Goal: Submit feedback/report problem

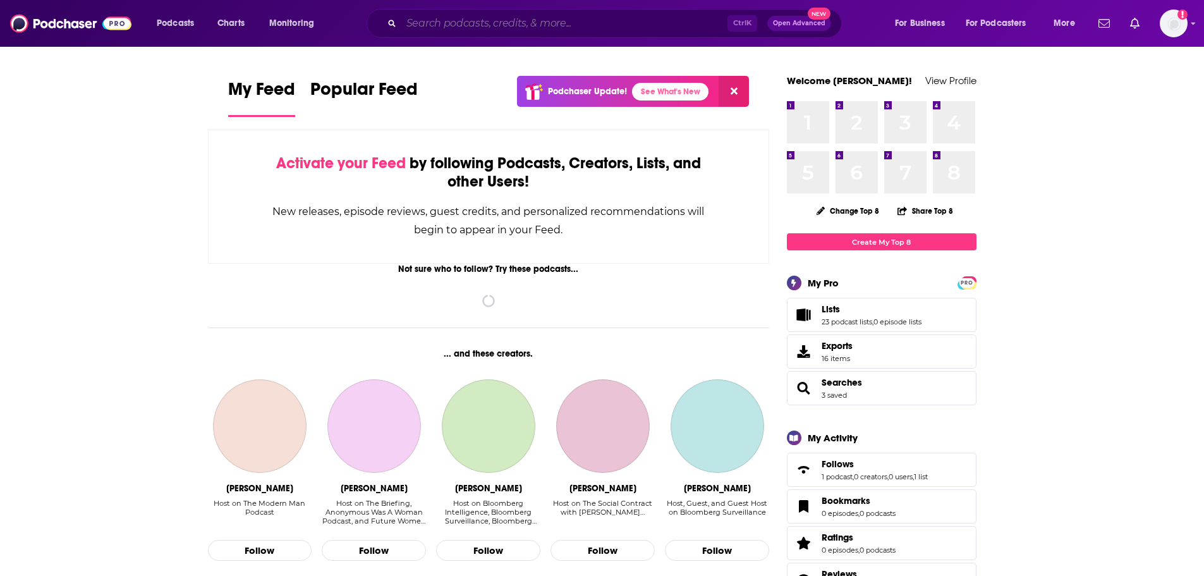
click at [465, 21] on input "Search podcasts, credits, & more..." at bounding box center [564, 23] width 326 height 20
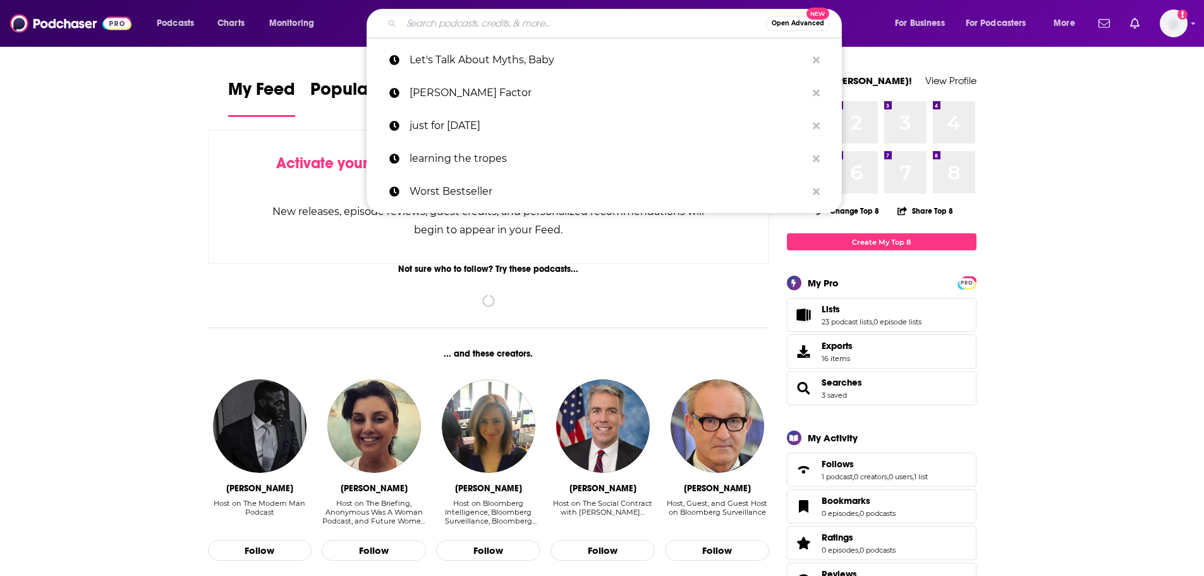
paste input "[PERSON_NAME] <[PERSON_NAME][EMAIL_ADDRESS][PERSON_NAME][DOMAIN_NAME]>"
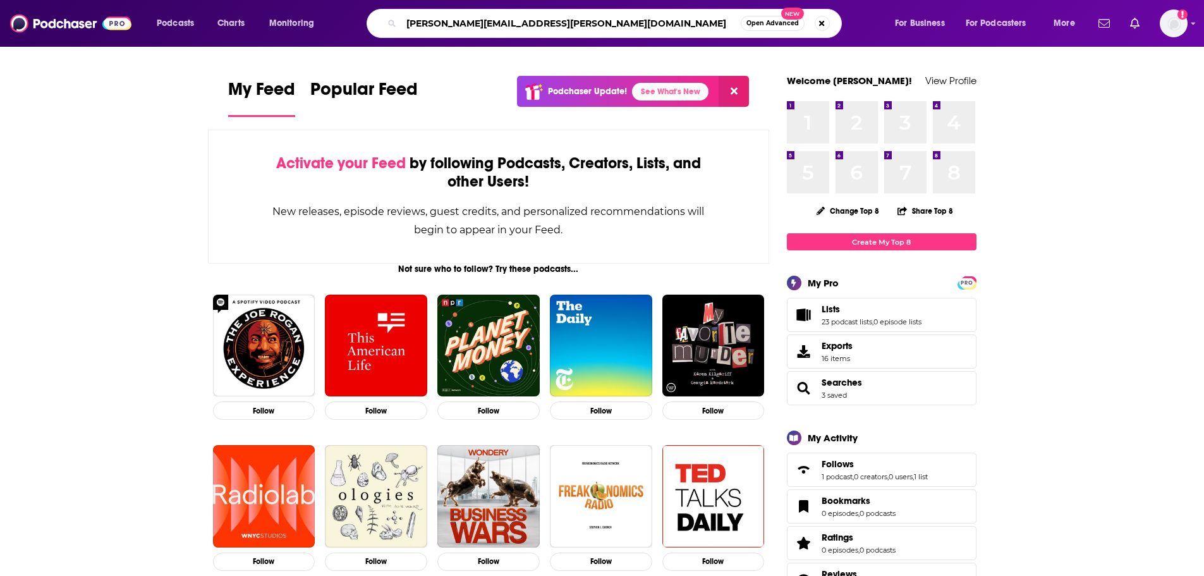
type input "[PERSON_NAME][EMAIL_ADDRESS][PERSON_NAME][DOMAIN_NAME]"
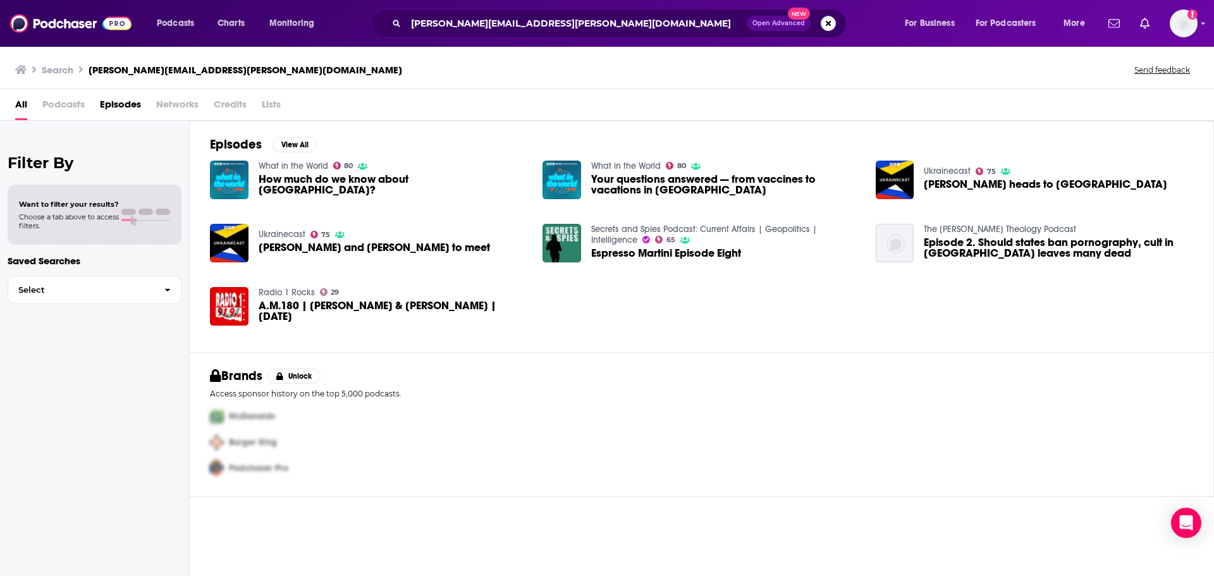
click at [280, 171] on link "What in the World" at bounding box center [294, 166] width 70 height 11
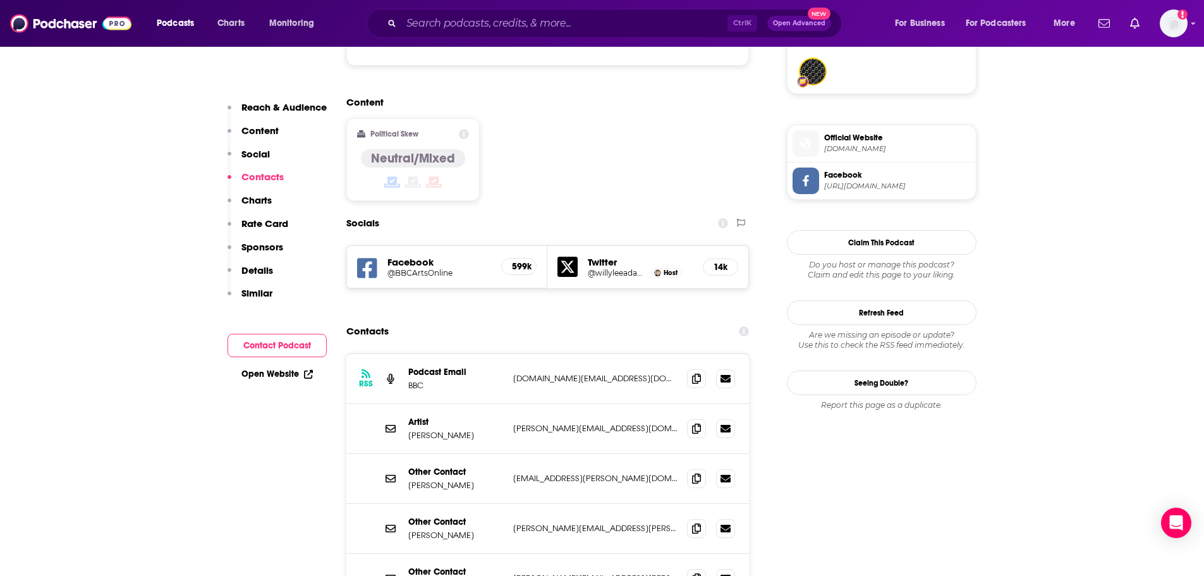
scroll to position [1075, 0]
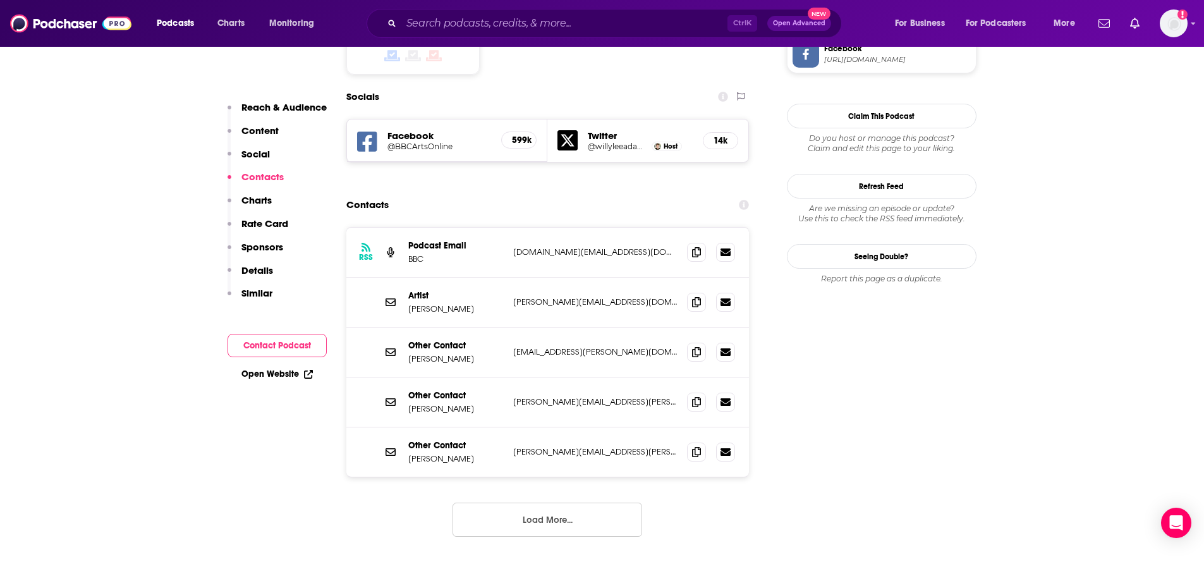
click at [542, 503] on button "Load More..." at bounding box center [548, 520] width 190 height 34
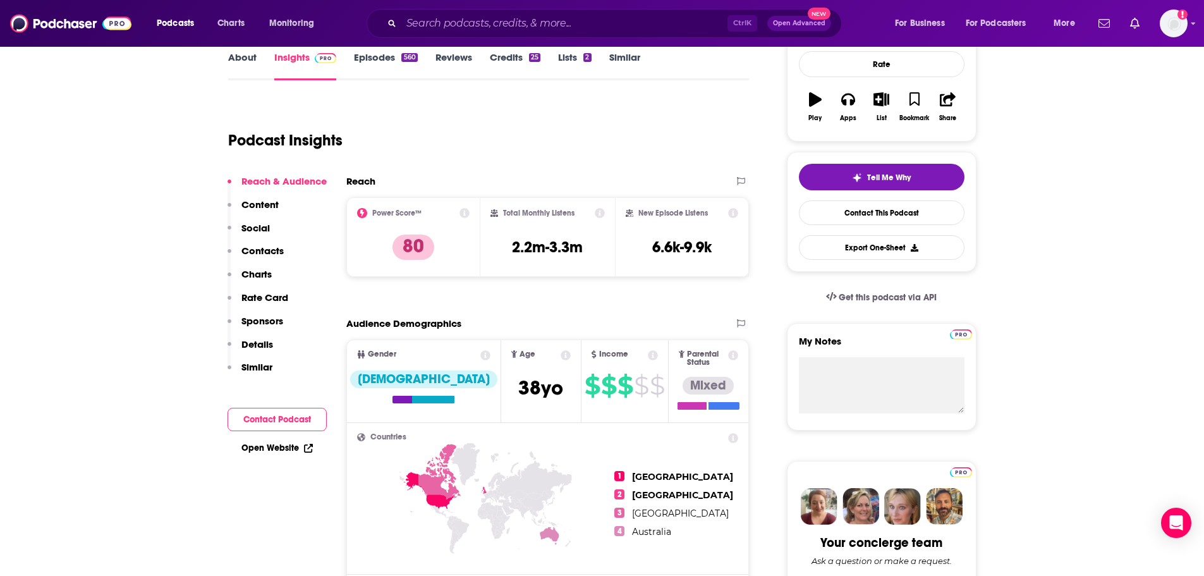
scroll to position [0, 0]
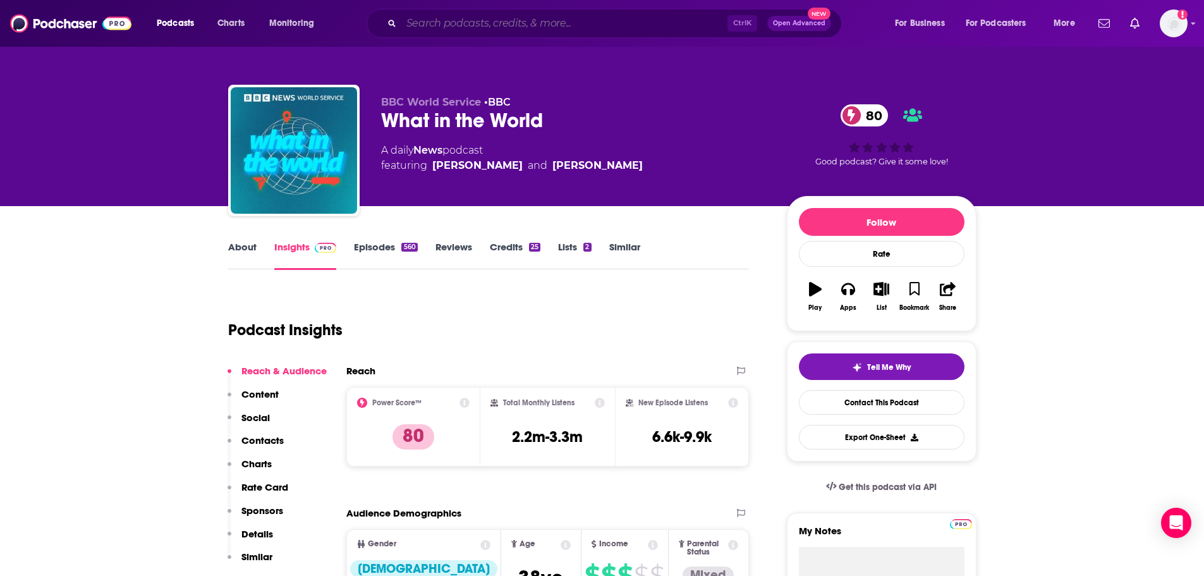
click at [438, 22] on input "Search podcasts, credits, & more..." at bounding box center [564, 23] width 326 height 20
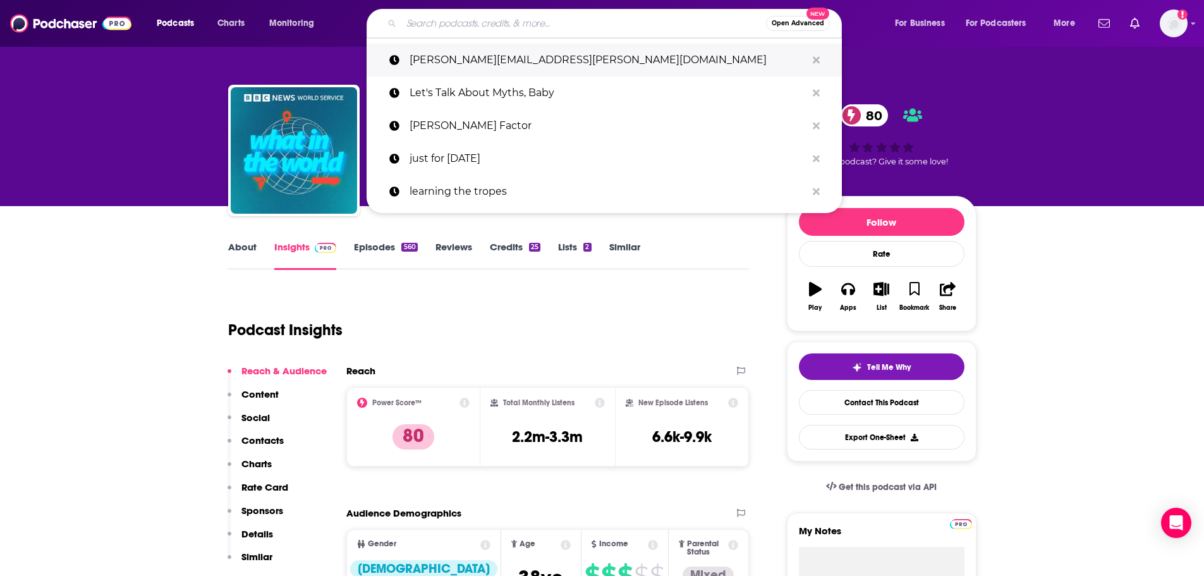
click at [507, 58] on p "[PERSON_NAME][EMAIL_ADDRESS][PERSON_NAME][DOMAIN_NAME]" at bounding box center [608, 60] width 397 height 33
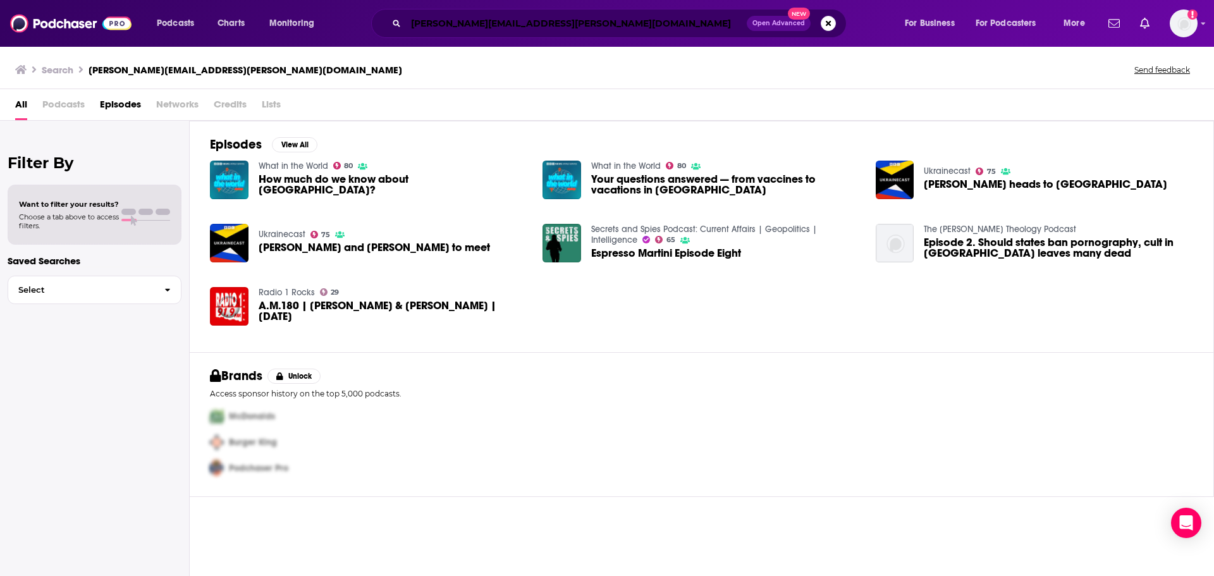
drag, startPoint x: 579, startPoint y: 28, endPoint x: 589, endPoint y: 27, distance: 10.2
click at [580, 28] on input "[PERSON_NAME][EMAIL_ADDRESS][PERSON_NAME][DOMAIN_NAME]" at bounding box center [576, 23] width 341 height 20
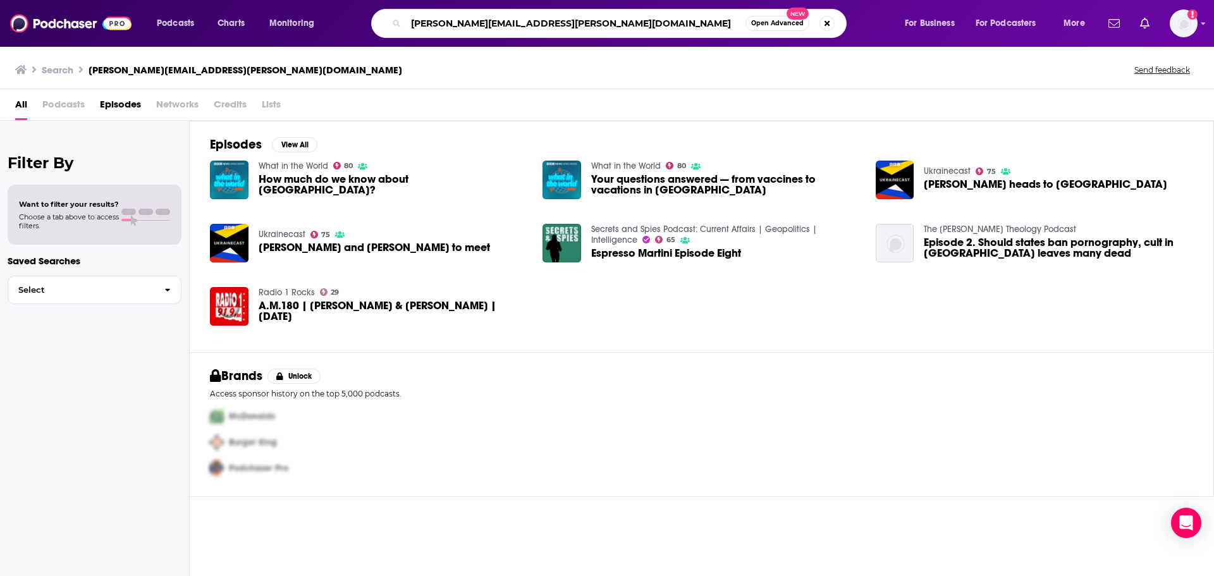
drag, startPoint x: 591, startPoint y: 26, endPoint x: 281, endPoint y: 17, distance: 310.6
click at [281, 17] on div "Podcasts Charts Monitoring [PERSON_NAME][EMAIL_ADDRESS][PERSON_NAME][DOMAIN_NAM…" at bounding box center [622, 23] width 949 height 29
type input "you're dead to me"
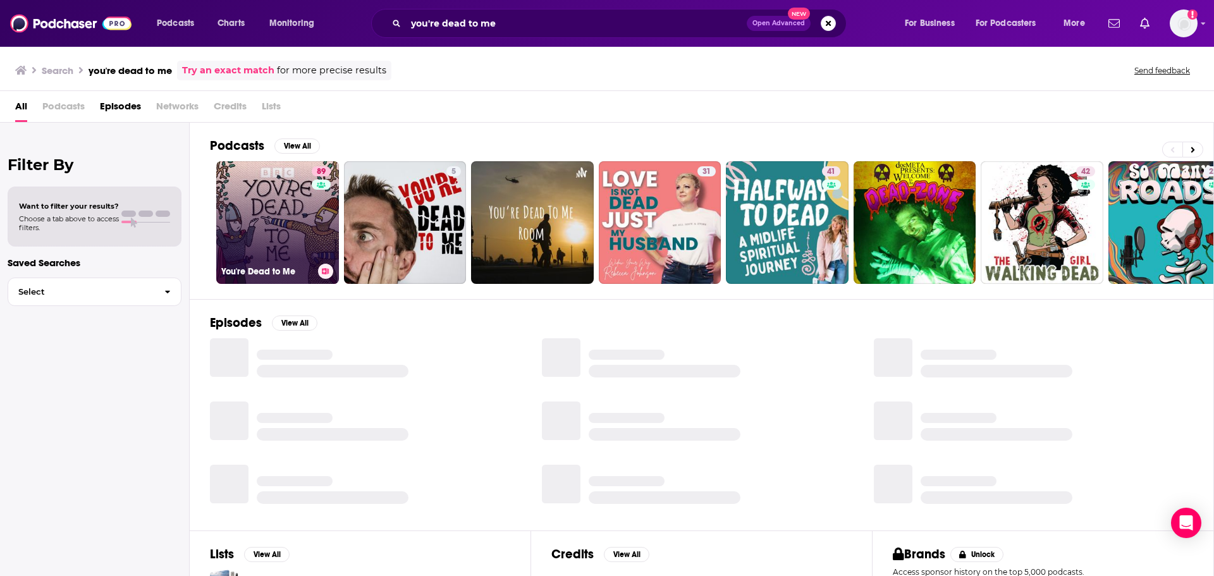
click at [273, 200] on link "89 You're Dead to Me" at bounding box center [277, 222] width 123 height 123
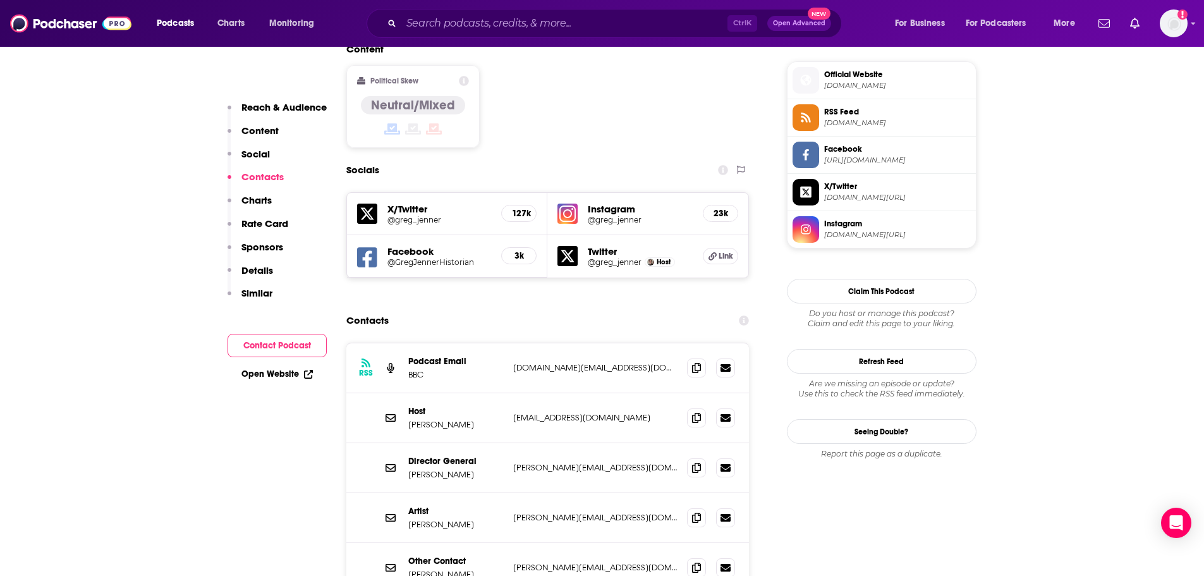
scroll to position [1201, 0]
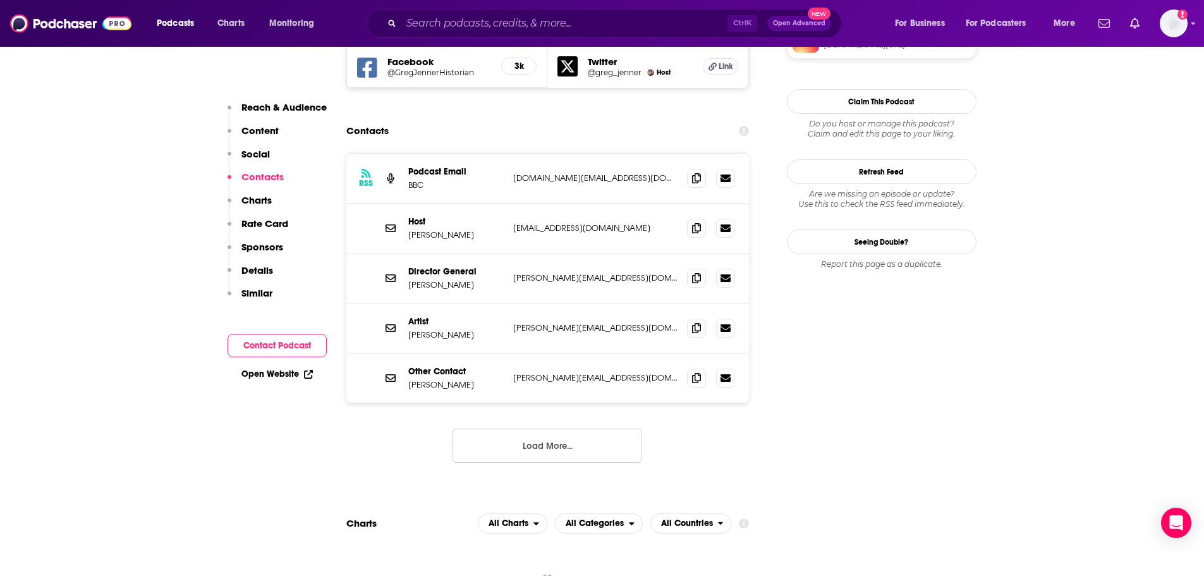
click at [515, 429] on button "Load More..." at bounding box center [548, 446] width 190 height 34
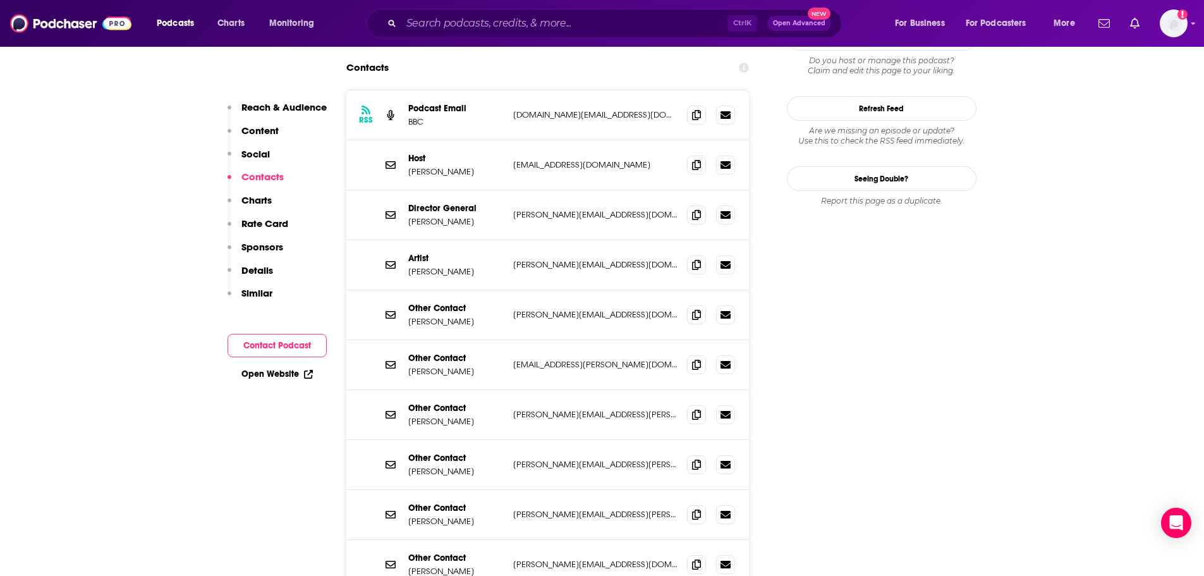
scroll to position [1391, 0]
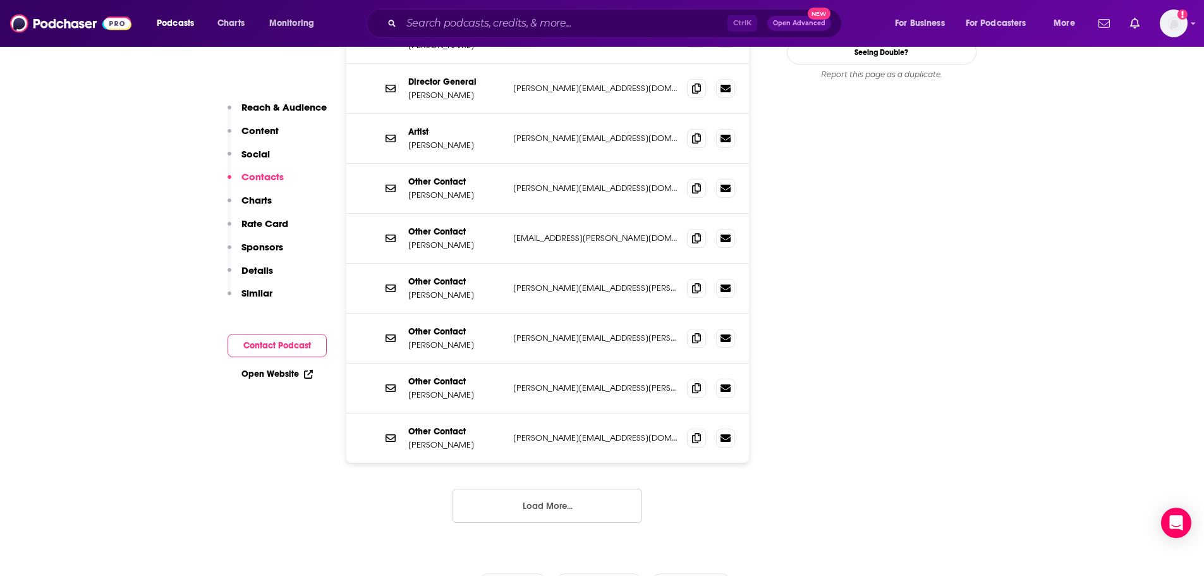
click at [528, 489] on button "Load More..." at bounding box center [548, 506] width 190 height 34
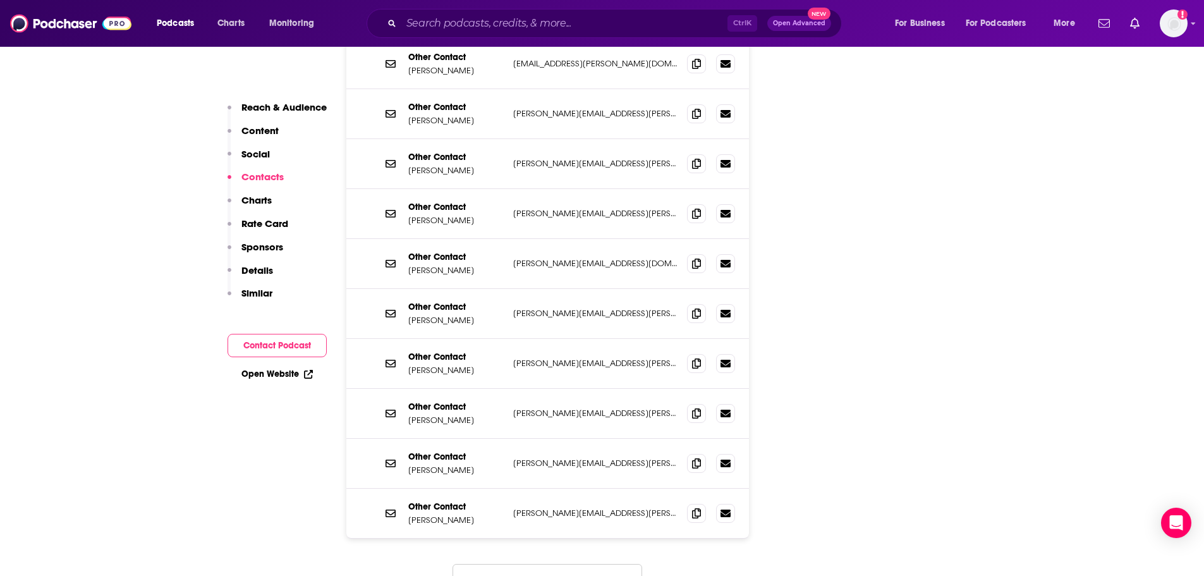
scroll to position [1581, 0]
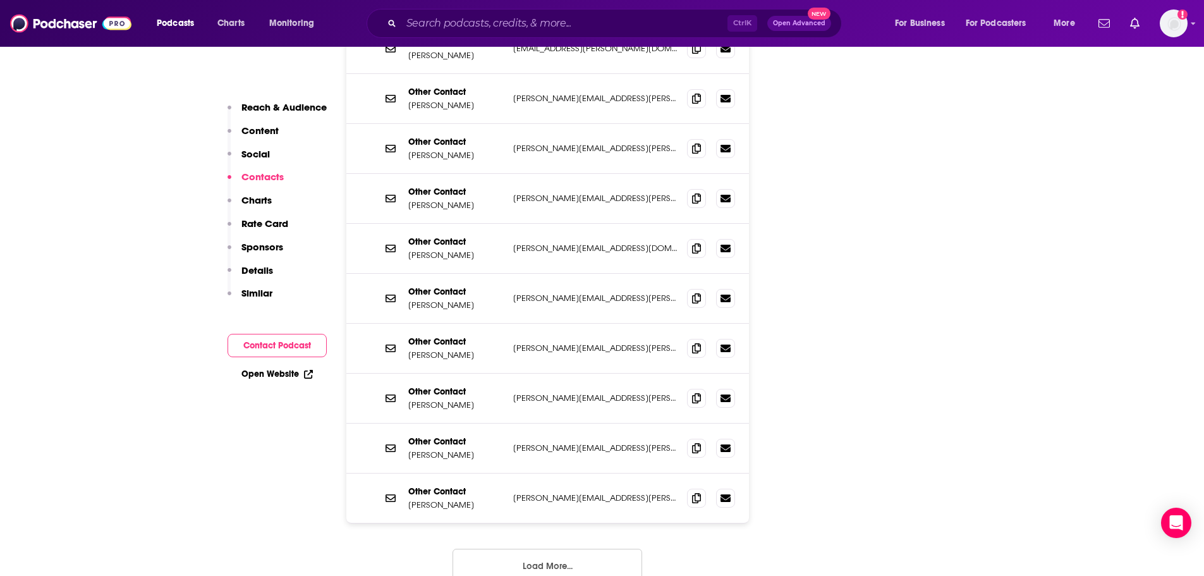
click at [520, 549] on button "Load More..." at bounding box center [548, 566] width 190 height 34
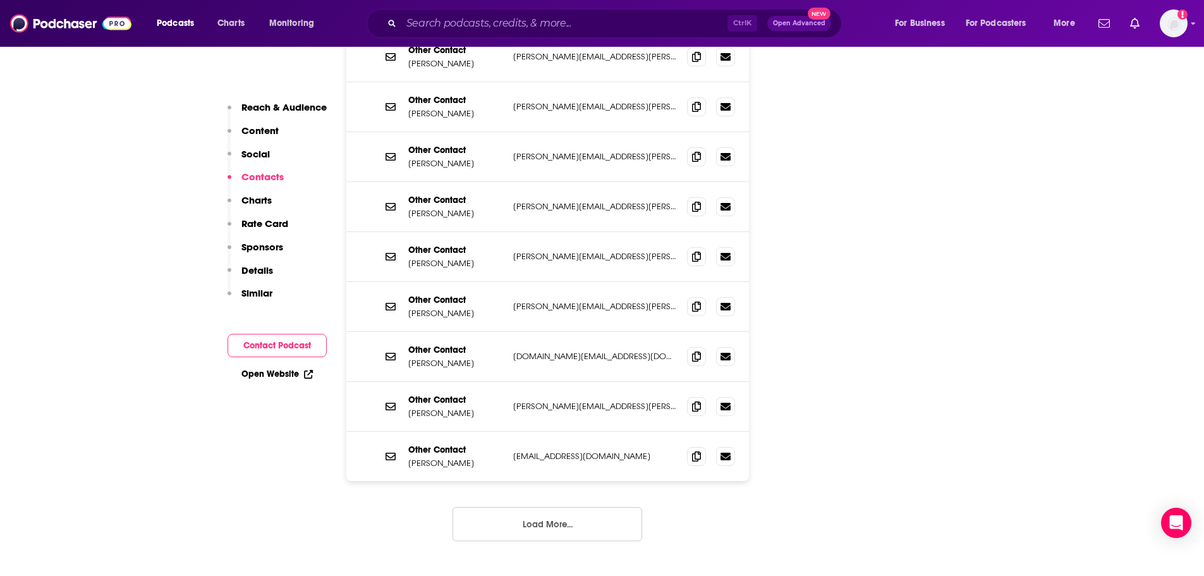
scroll to position [2023, 0]
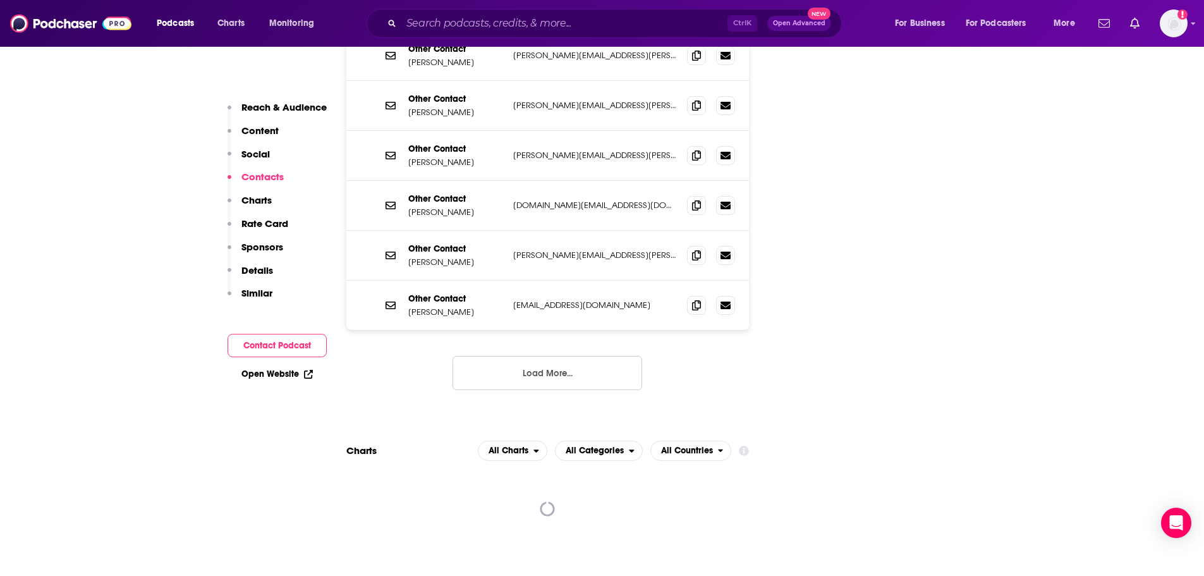
click at [491, 356] on button "Load More..." at bounding box center [548, 373] width 190 height 34
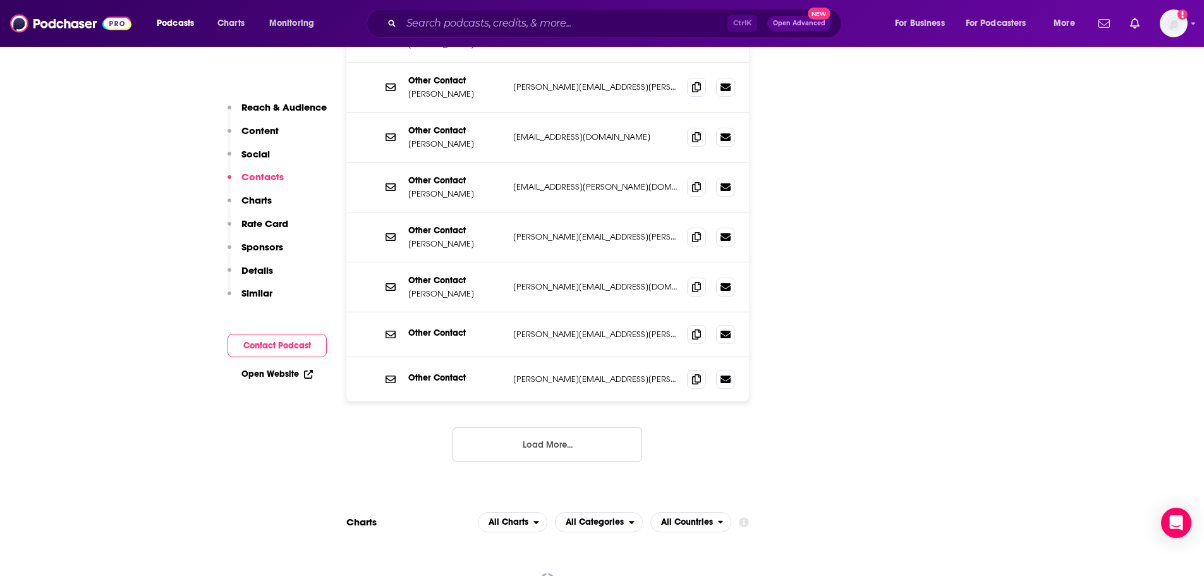
scroll to position [2213, 0]
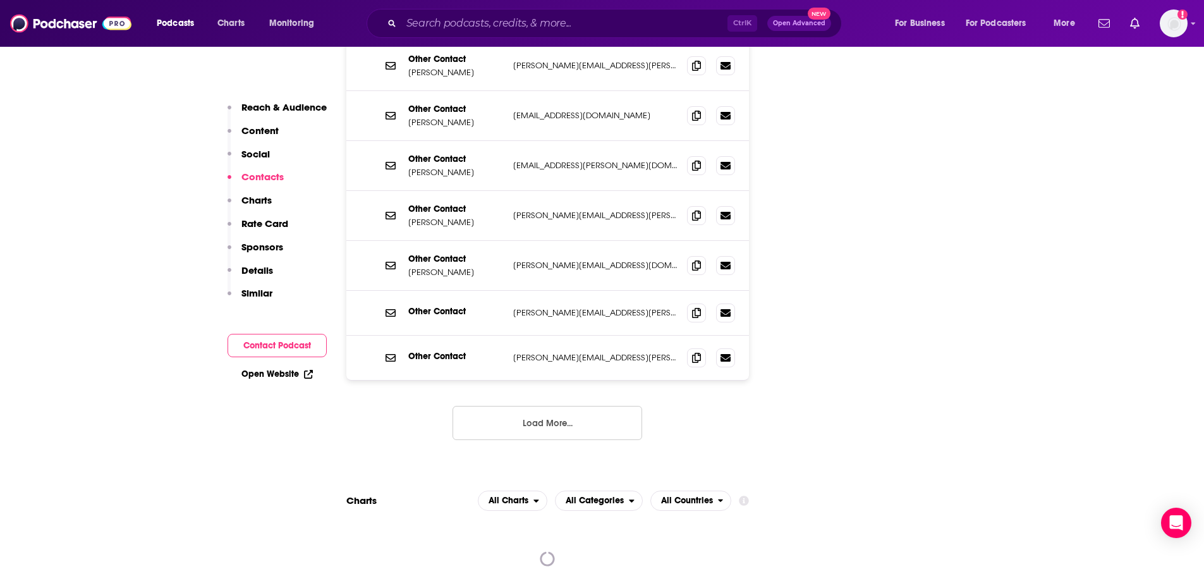
click at [501, 406] on button "Load More..." at bounding box center [548, 423] width 190 height 34
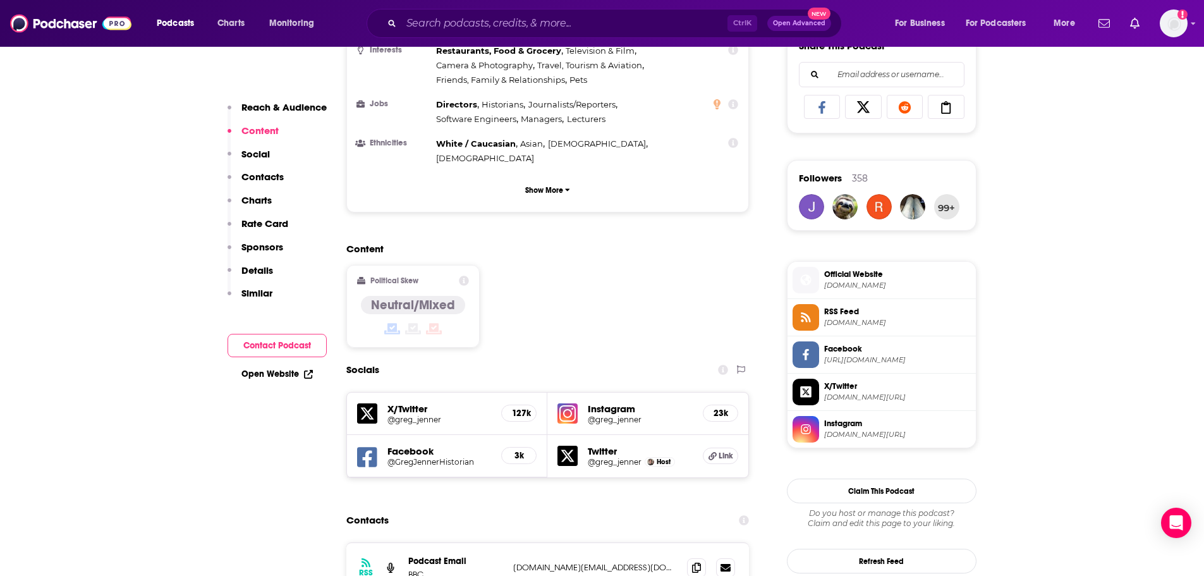
scroll to position [573, 0]
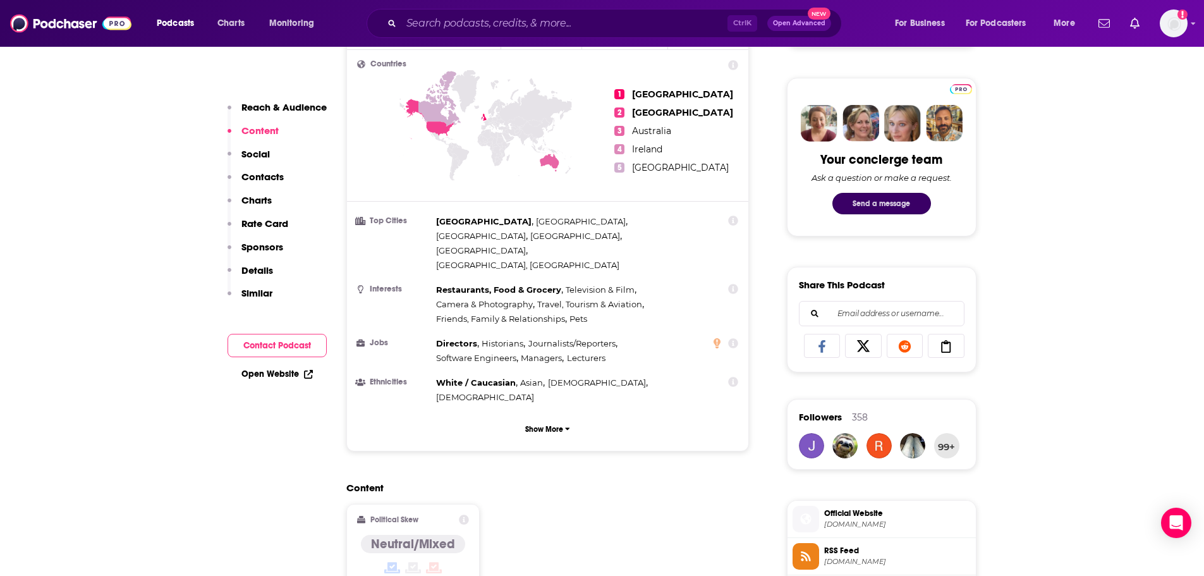
click at [859, 200] on button "Send a message" at bounding box center [882, 203] width 99 height 21
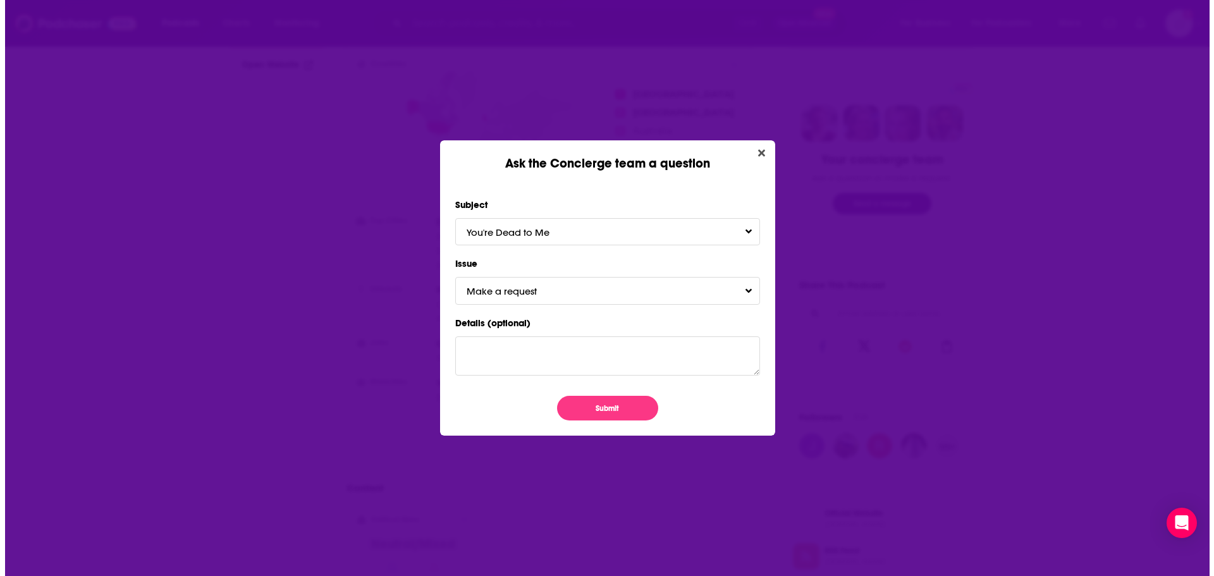
scroll to position [0, 0]
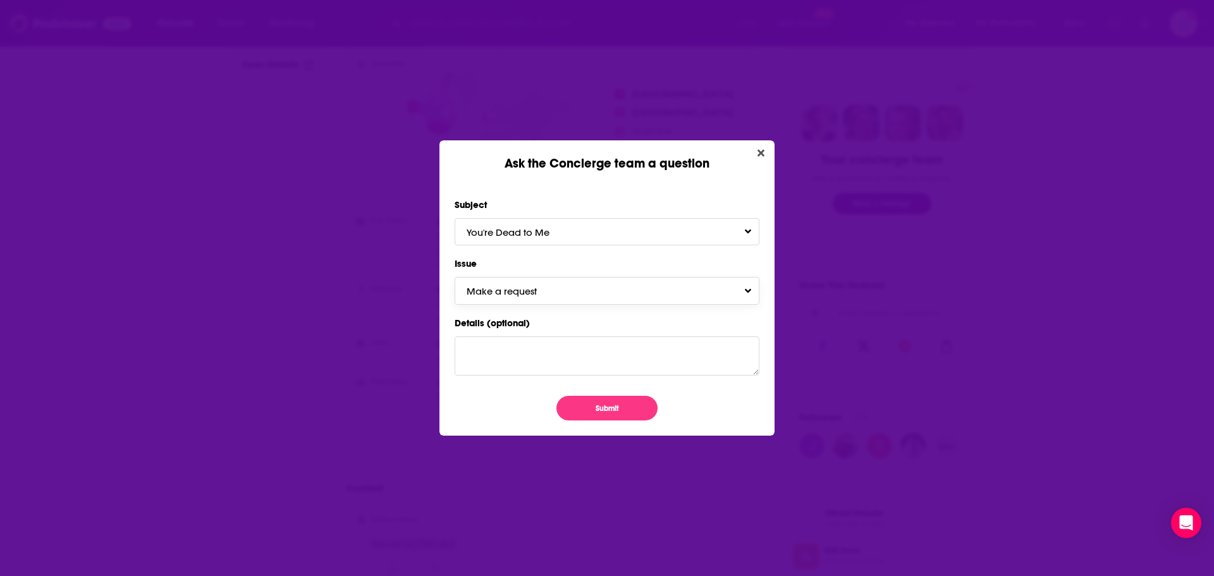
click at [533, 293] on span "Make a request" at bounding box center [514, 291] width 95 height 12
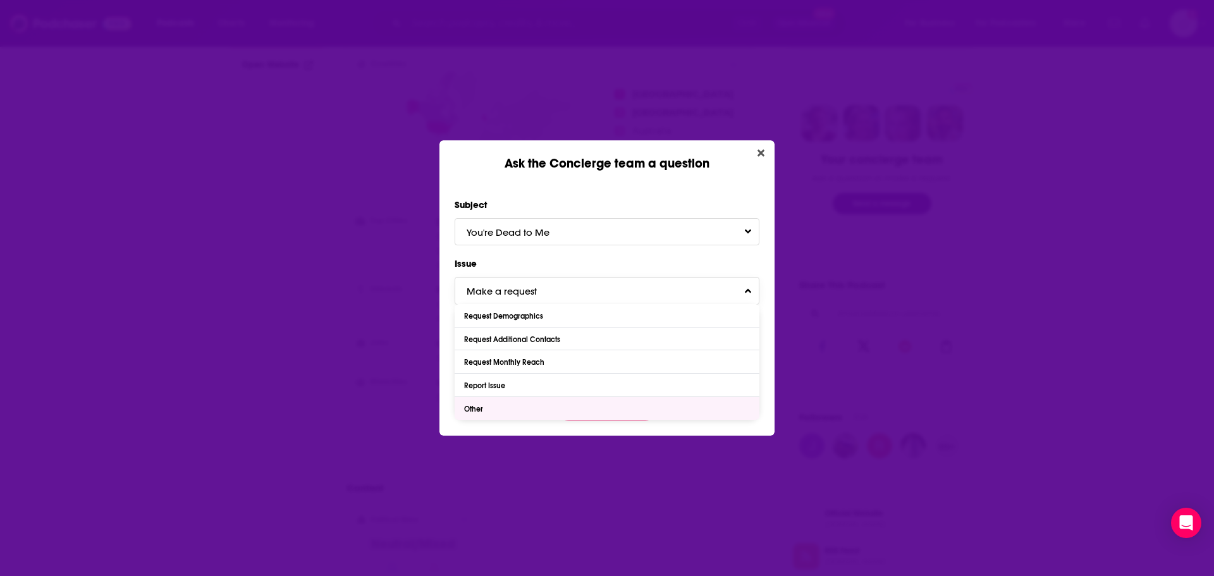
click at [531, 410] on div "Other" at bounding box center [607, 408] width 305 height 23
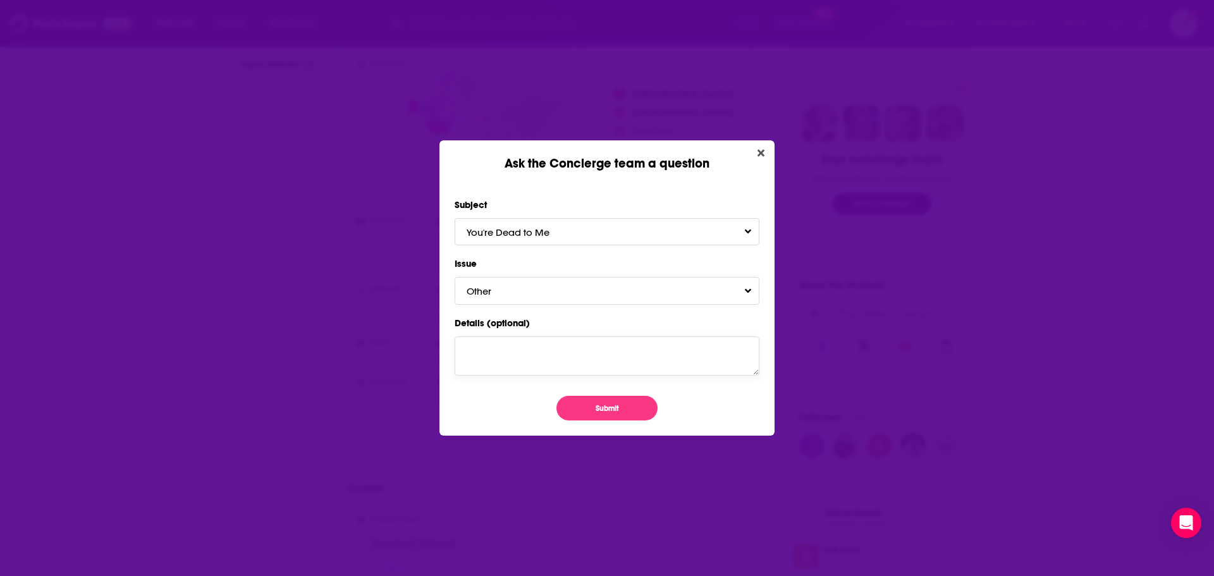
click at [508, 351] on textarea "Details (optional)" at bounding box center [607, 355] width 305 height 39
paste textarea "[PERSON_NAME] <[PERSON_NAME][EMAIL_ADDRESS][PERSON_NAME][DOMAIN_NAME]>"
drag, startPoint x: 679, startPoint y: 352, endPoint x: 706, endPoint y: 352, distance: 27.2
click at [706, 352] on textarea "[PERSON_NAME] <[PERSON_NAME][EMAIL_ADDRESS][PERSON_NAME][DOMAIN_NAME]> said she…" at bounding box center [607, 355] width 305 height 39
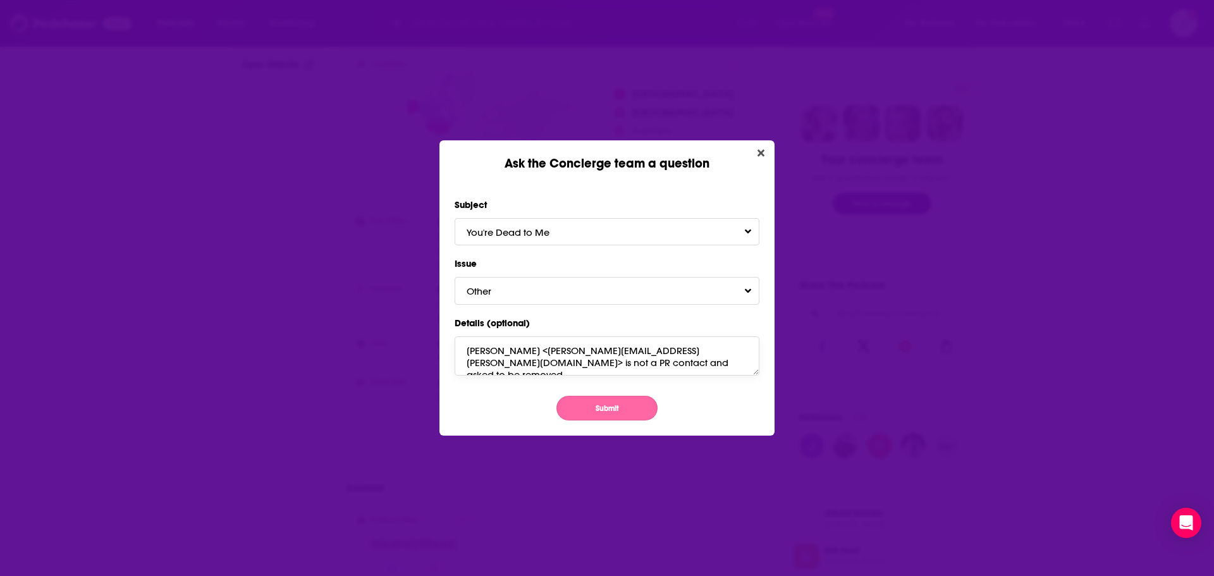
type textarea "[PERSON_NAME] <[PERSON_NAME][EMAIL_ADDRESS][PERSON_NAME][DOMAIN_NAME]> is not a…"
click at [621, 411] on button "Submit" at bounding box center [606, 408] width 101 height 25
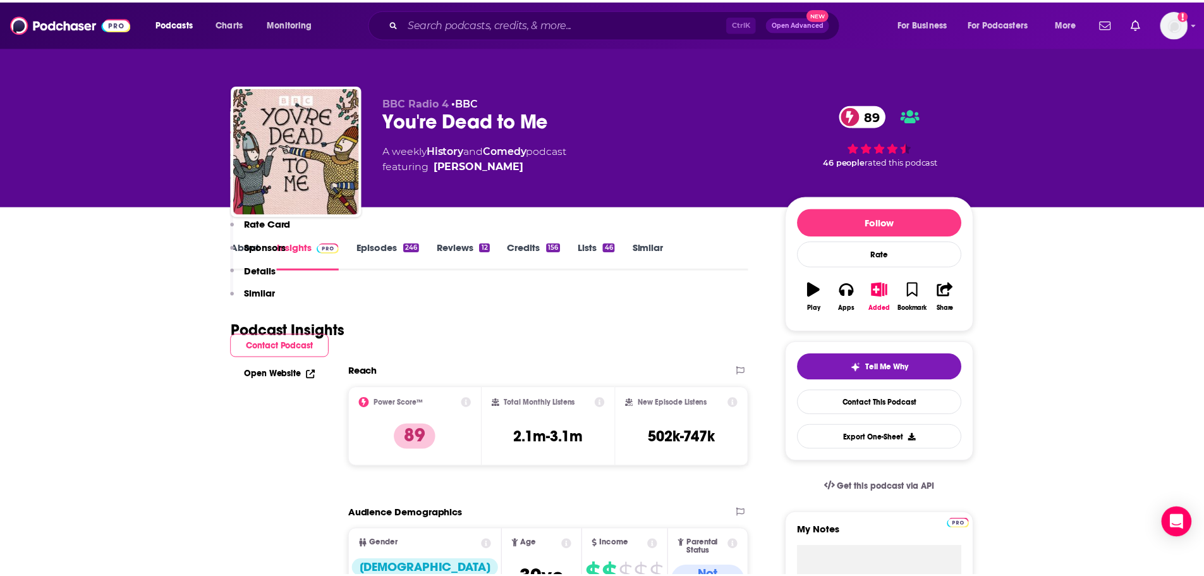
scroll to position [573, 0]
